Goal: Navigation & Orientation: Understand site structure

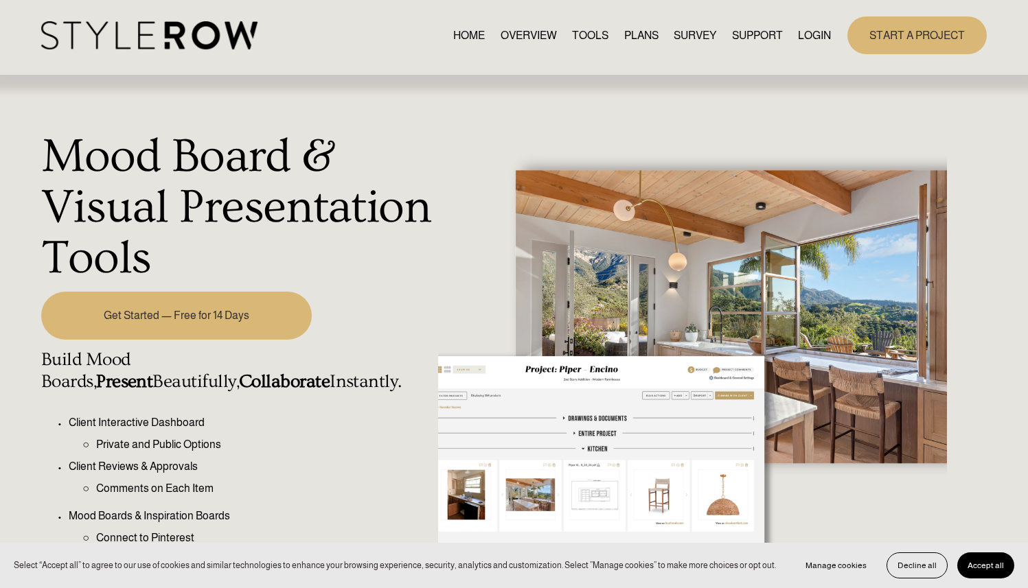
scroll to position [7, 0]
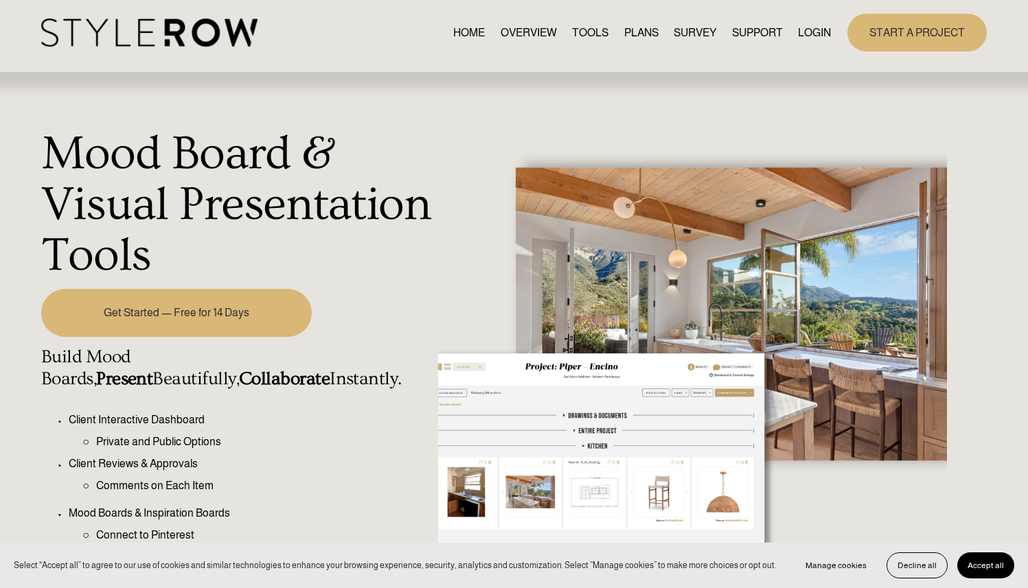
click at [579, 32] on link "TOOLS" at bounding box center [590, 32] width 36 height 19
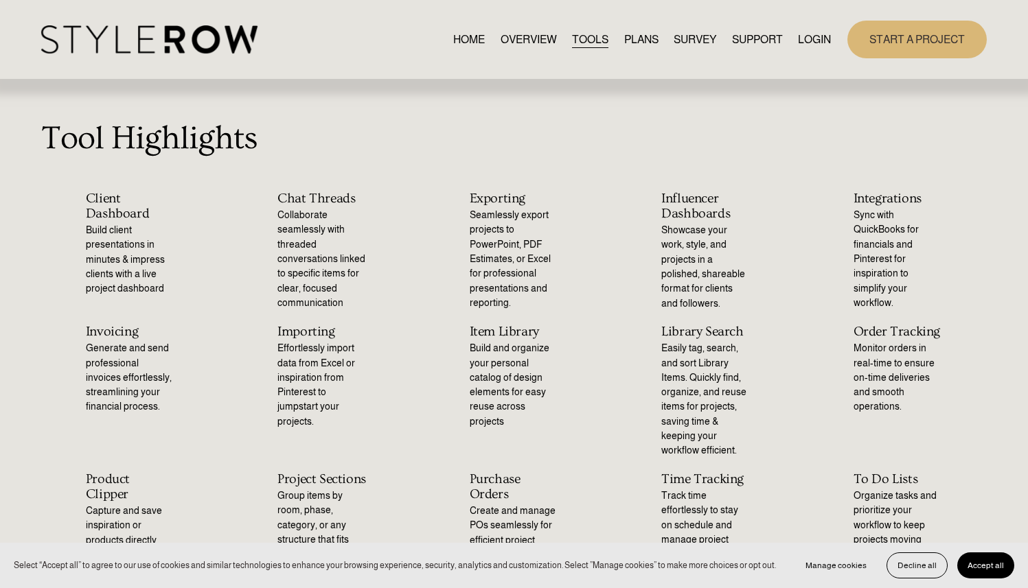
click at [539, 35] on link "OVERVIEW" at bounding box center [528, 39] width 56 height 19
